Goal: Task Accomplishment & Management: Manage account settings

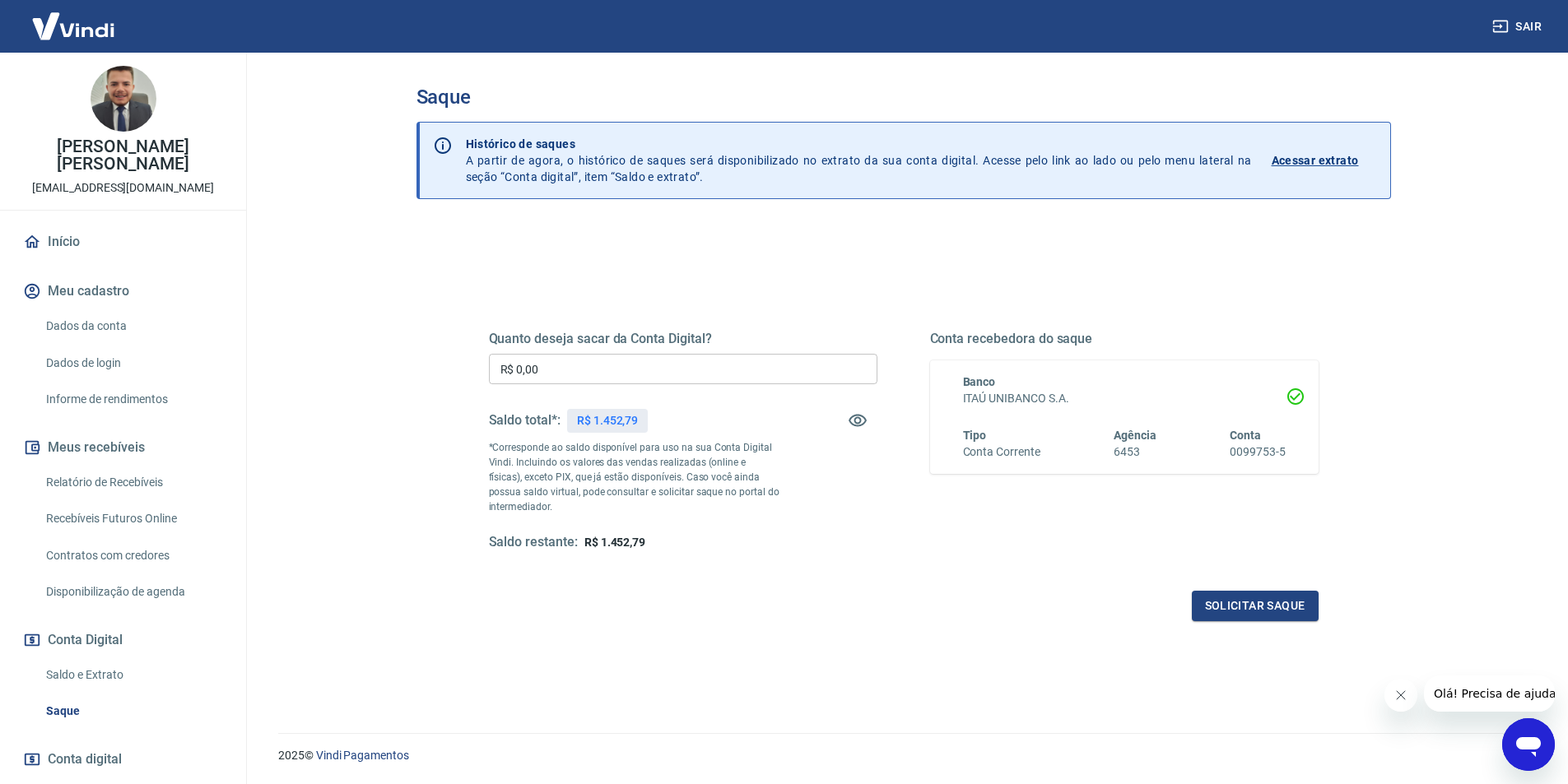
click at [90, 309] on link "Dados da conta" at bounding box center [132, 326] width 187 height 34
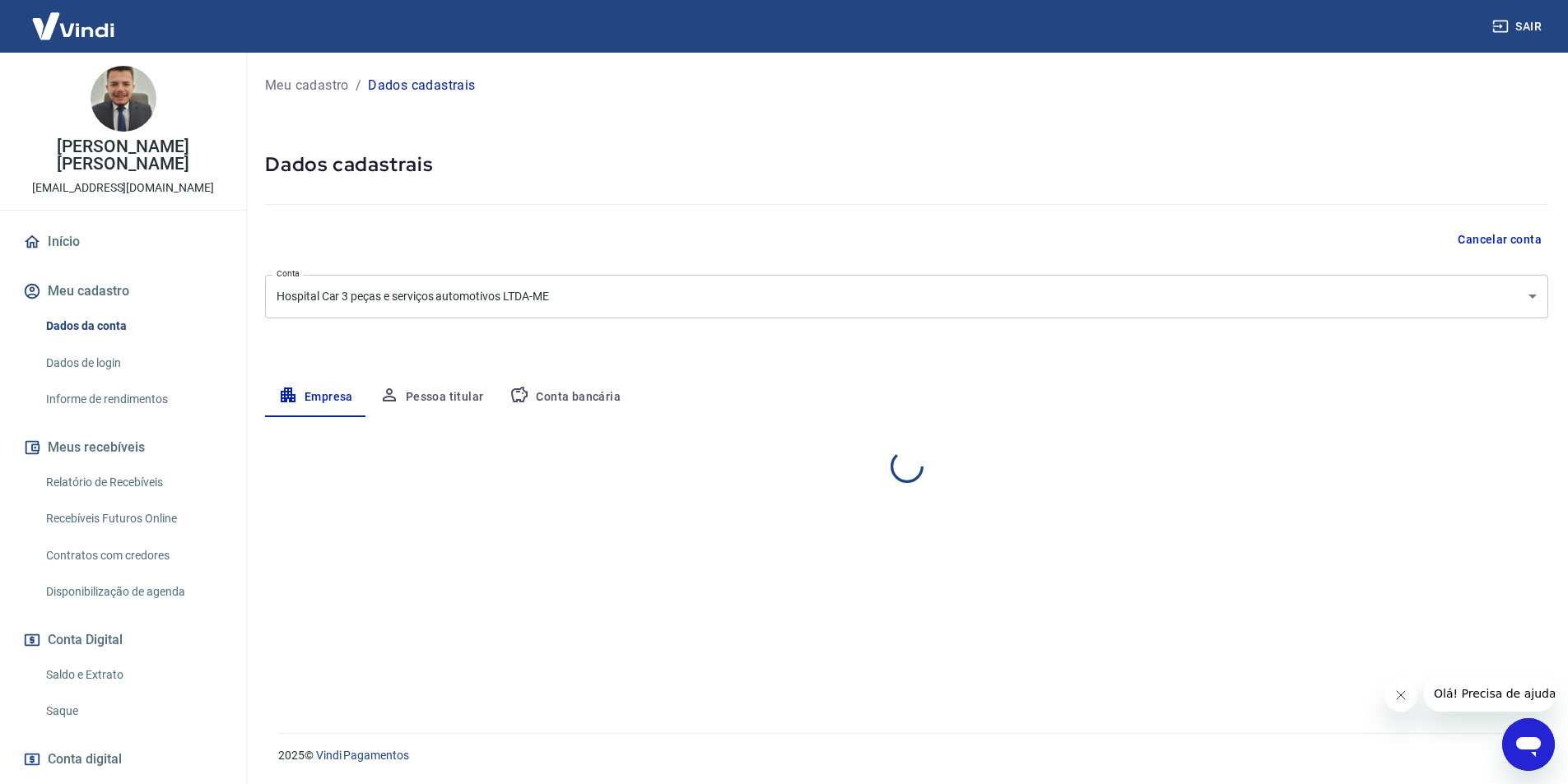
select select "SP"
select select "business"
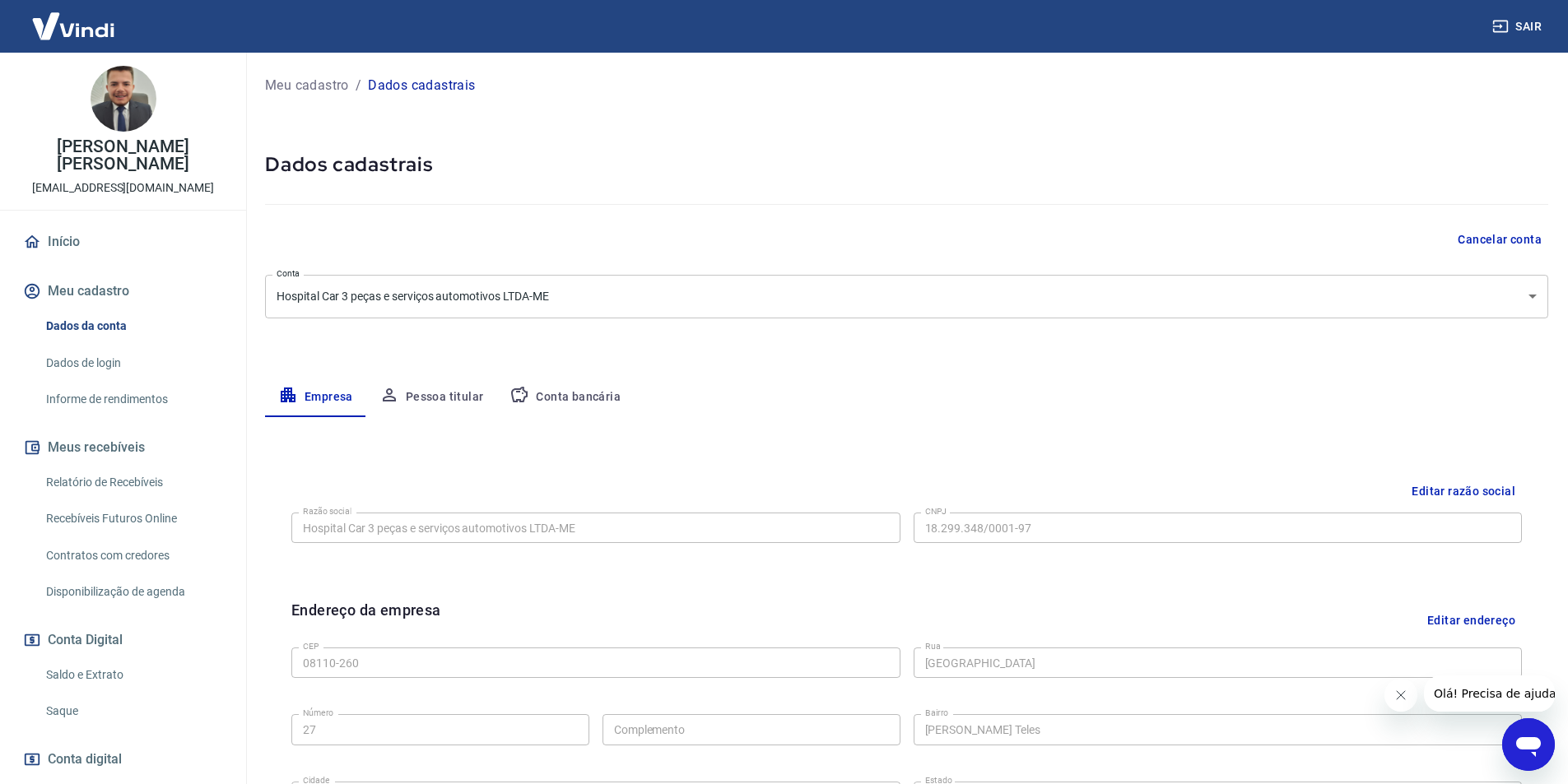
click at [431, 395] on button "Pessoa titular" at bounding box center [431, 397] width 130 height 39
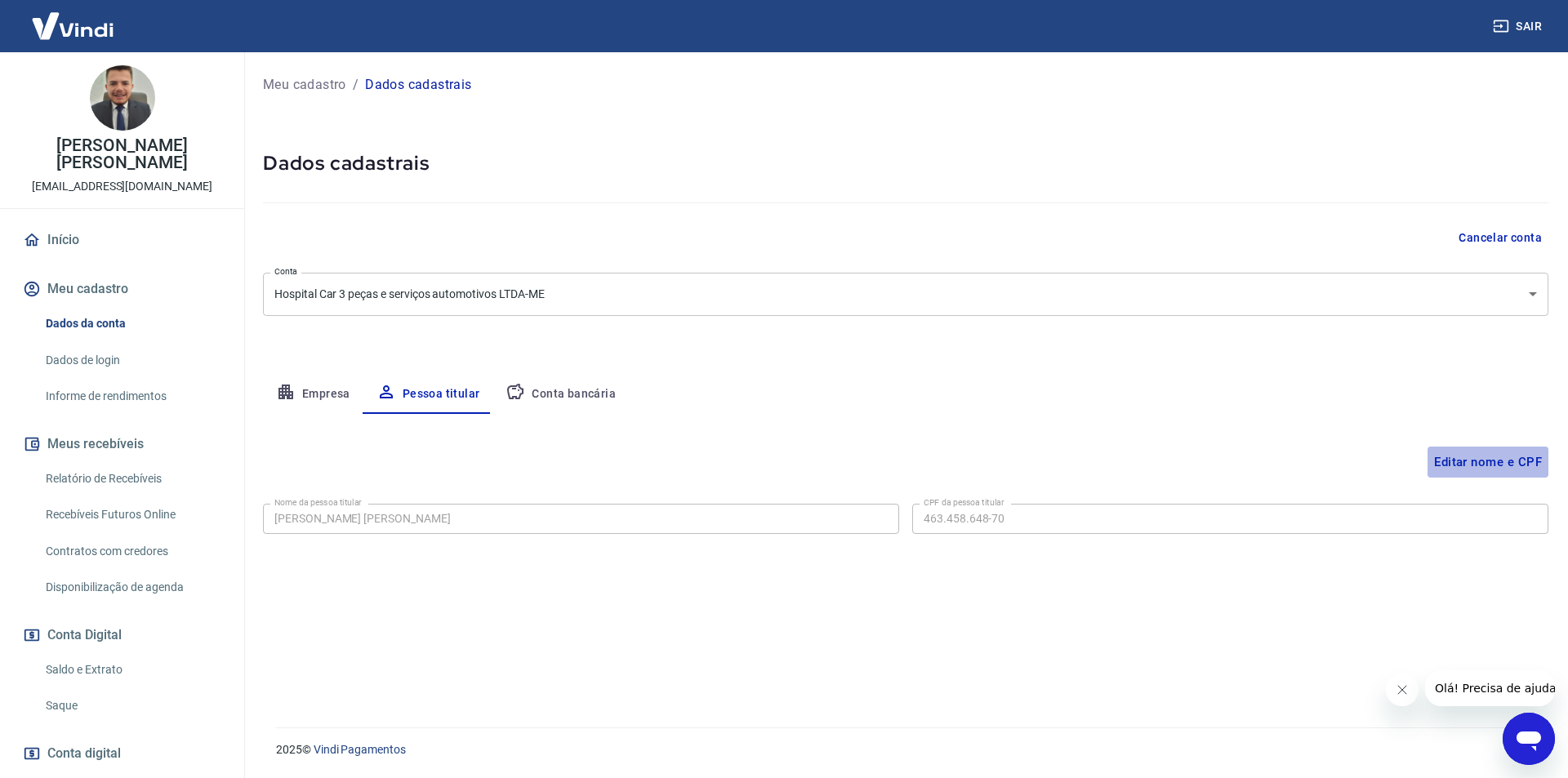
click at [1455, 459] on button "Editar nome e CPF" at bounding box center [1488, 462] width 121 height 31
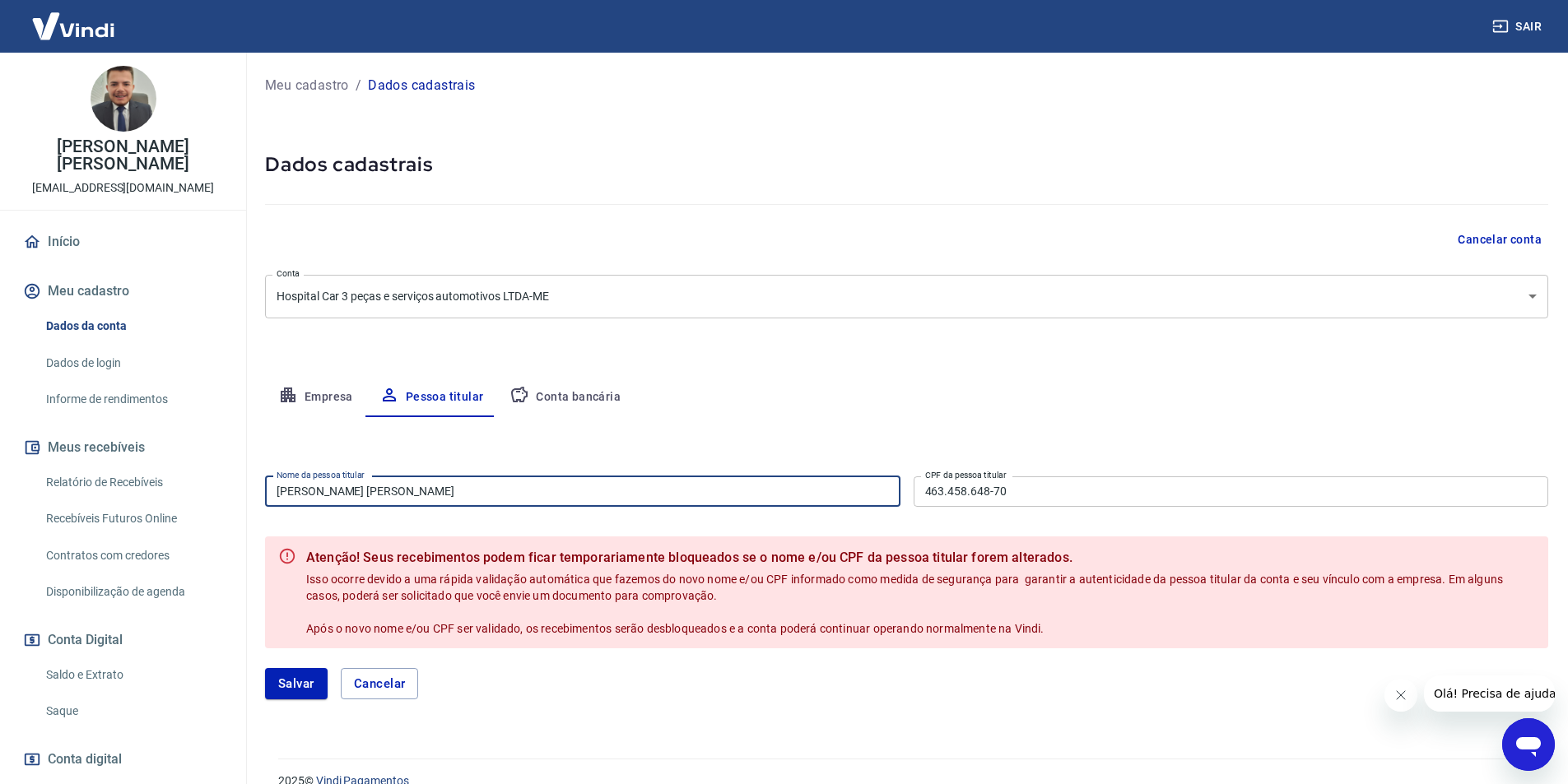
drag, startPoint x: 423, startPoint y: 496, endPoint x: 265, endPoint y: 485, distance: 158.4
click at [266, 485] on input "[PERSON_NAME] [PERSON_NAME]" at bounding box center [582, 492] width 635 height 31
click at [265, 485] on input "[PERSON_NAME] [PERSON_NAME]" at bounding box center [582, 492] width 635 height 31
drag, startPoint x: 402, startPoint y: 493, endPoint x: 278, endPoint y: 493, distance: 124.0
click at [278, 493] on input "[PERSON_NAME] [PERSON_NAME]" at bounding box center [582, 492] width 635 height 31
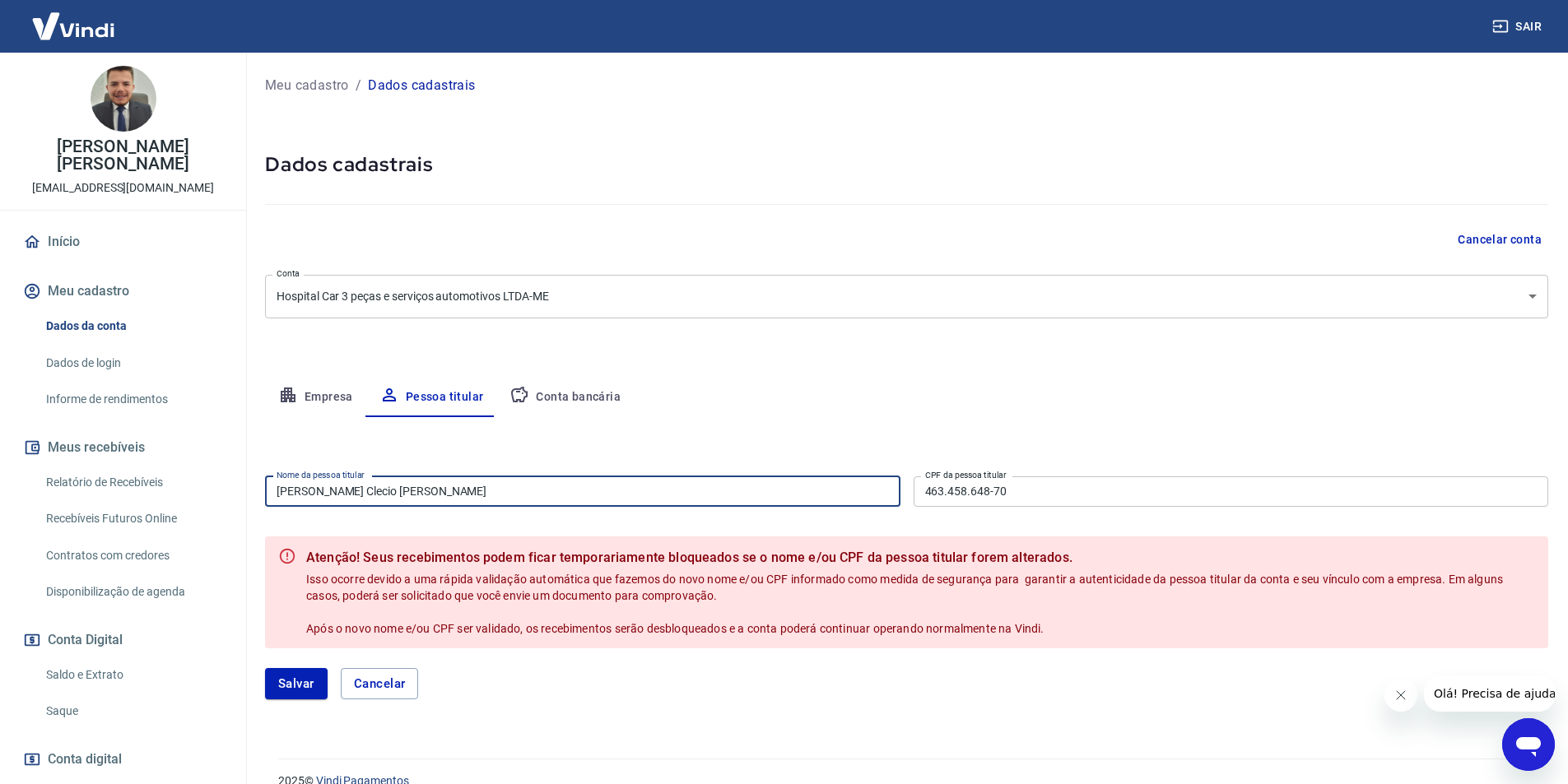
type input "[PERSON_NAME] Clecio [PERSON_NAME]"
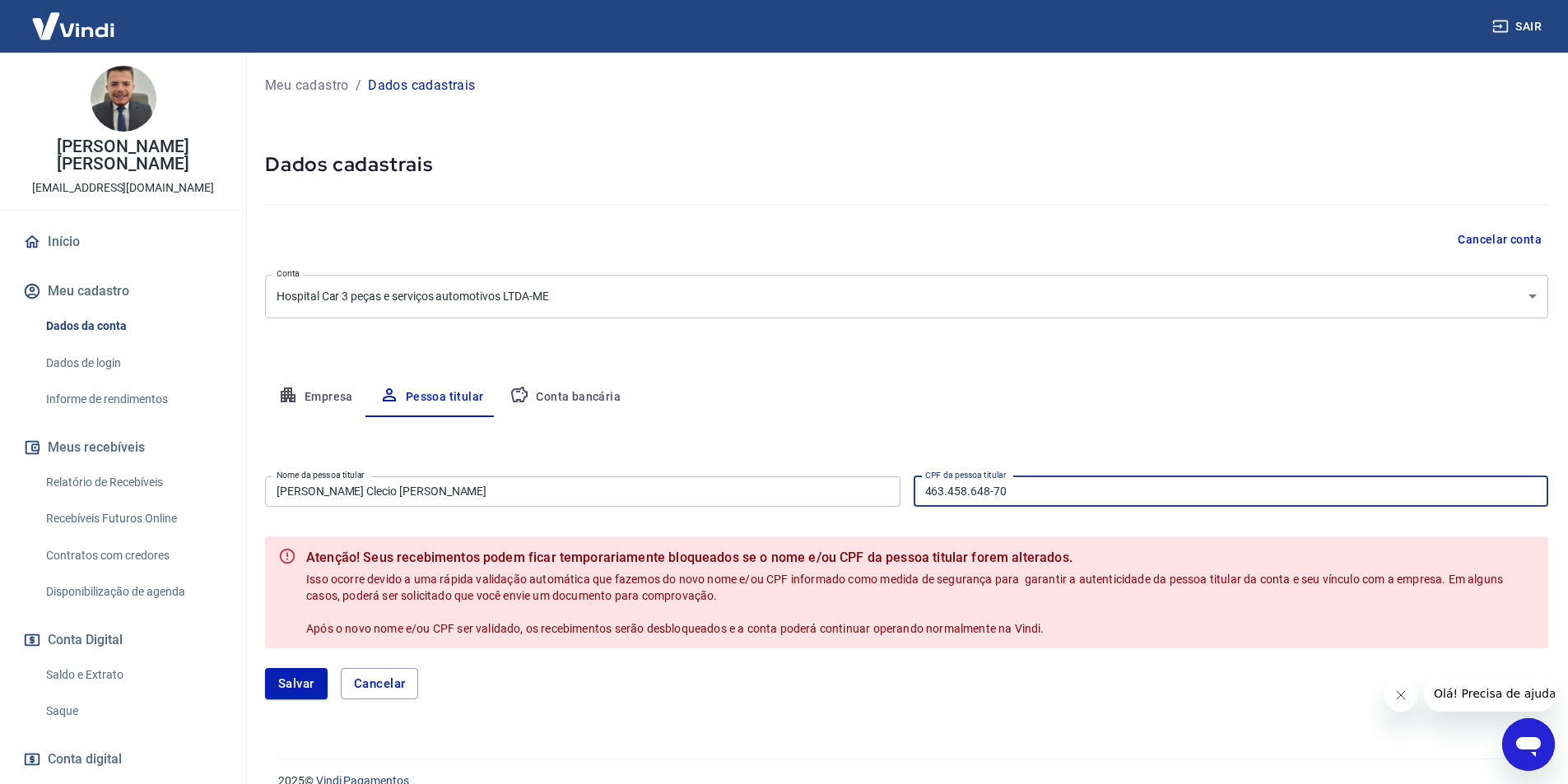
drag, startPoint x: 922, startPoint y: 491, endPoint x: 1010, endPoint y: 500, distance: 88.5
click at [1010, 500] on input "463.458.648-70" at bounding box center [1230, 492] width 635 height 31
